Goal: Navigation & Orientation: Find specific page/section

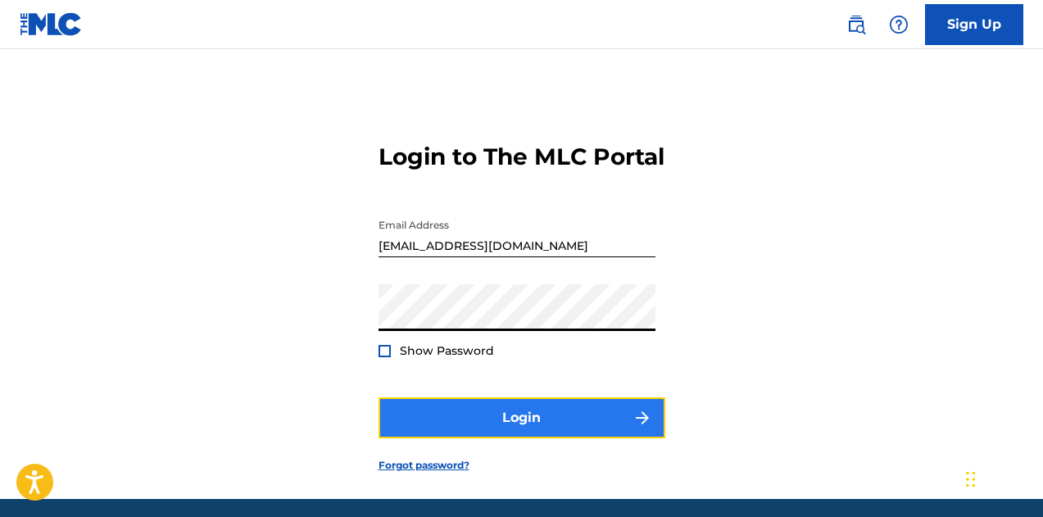
click at [491, 438] on button "Login" at bounding box center [521, 417] width 287 height 41
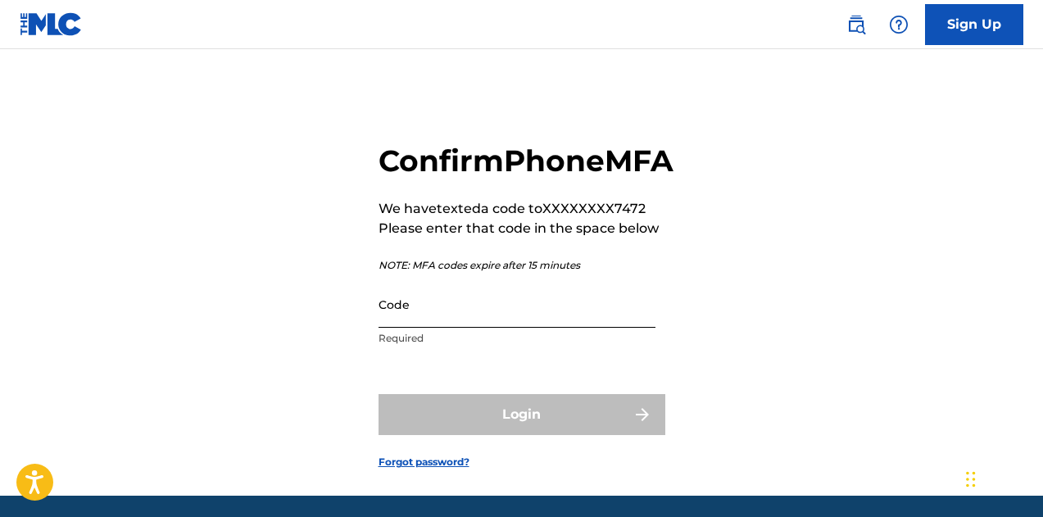
click at [444, 328] on input "Code" at bounding box center [516, 304] width 277 height 47
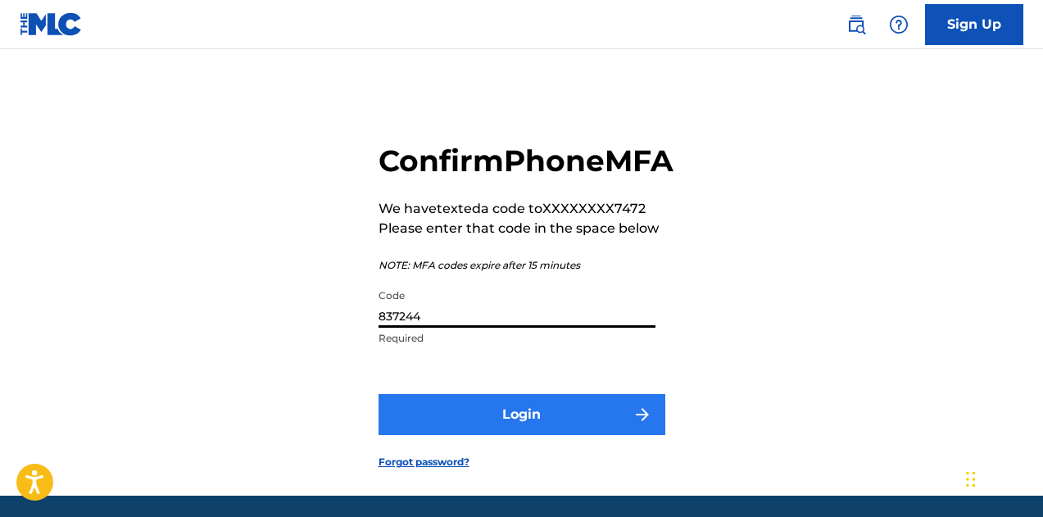
type input "837244"
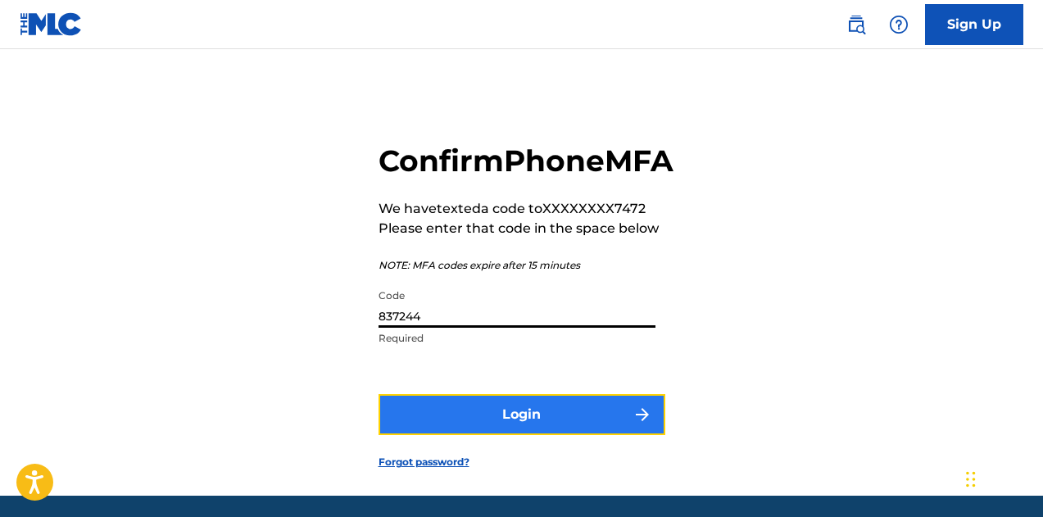
click at [470, 435] on button "Login" at bounding box center [521, 414] width 287 height 41
